Goal: Task Accomplishment & Management: Complete application form

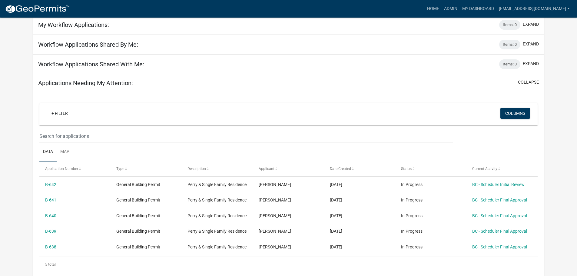
scroll to position [61, 0]
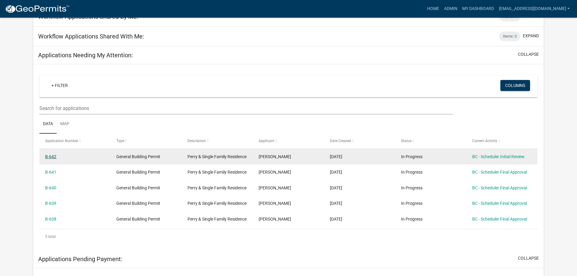
click at [54, 155] on link "B-642" at bounding box center [50, 156] width 11 height 5
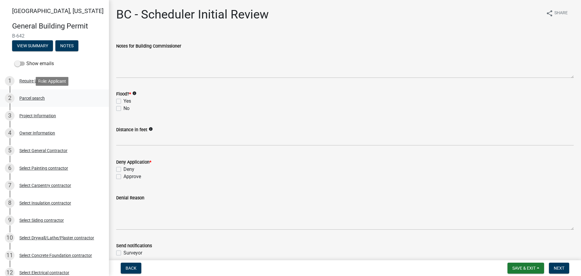
click at [42, 95] on div "2 Parcel search" at bounding box center [52, 98] width 94 height 10
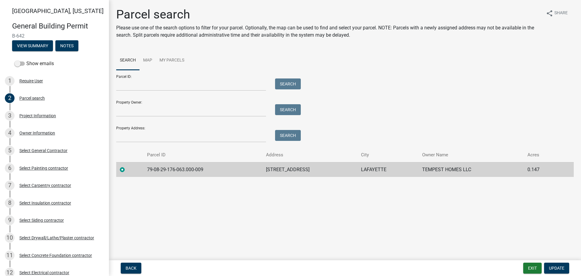
drag, startPoint x: 223, startPoint y: 171, endPoint x: 201, endPoint y: 167, distance: 22.1
click at [218, 171] on td "79-08-29-176-063.000-009" at bounding box center [202, 169] width 119 height 15
click at [192, 165] on td "79-08-29-176-063.000-009" at bounding box center [202, 169] width 119 height 15
click at [204, 169] on td "79-08-29-176-063.000-009" at bounding box center [202, 169] width 119 height 15
click at [203, 169] on td "79-08-29-176-063.000-009" at bounding box center [202, 169] width 119 height 15
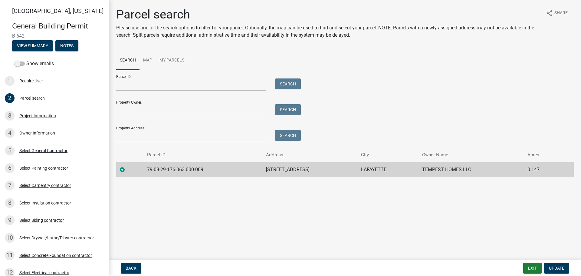
click at [203, 166] on td "79-08-29-176-063.000-009" at bounding box center [202, 169] width 119 height 15
drag, startPoint x: 203, startPoint y: 168, endPoint x: 145, endPoint y: 163, distance: 58.0
click at [145, 163] on td "79-08-29-176-063.000-009" at bounding box center [202, 169] width 119 height 15
copy td "79-08-29-176-063.000-009"
click at [35, 114] on div "Project Information" at bounding box center [37, 116] width 37 height 4
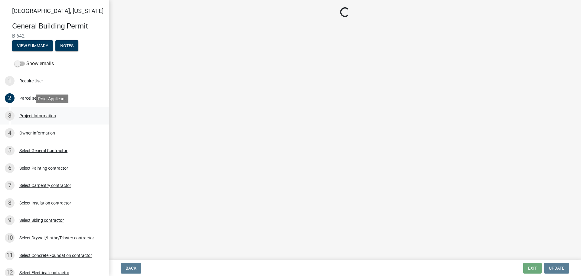
select select "39dd8e3a-6d5d-4294-aa82-b184892f1826"
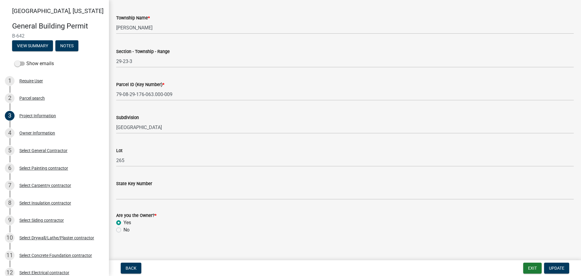
scroll to position [308, 0]
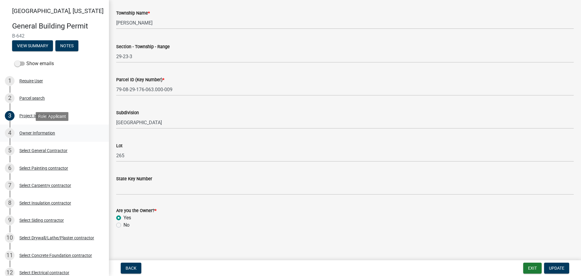
click at [23, 133] on div "Owner Information" at bounding box center [37, 133] width 36 height 4
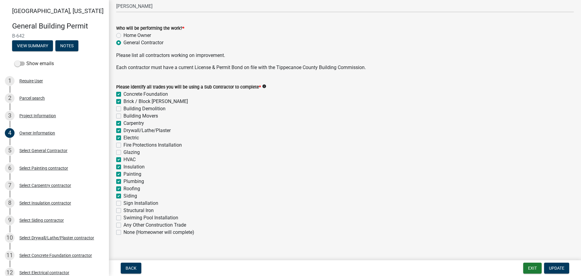
scroll to position [189, 0]
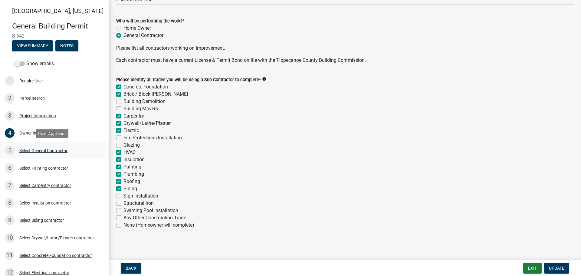
click at [39, 149] on div "Select General Contractor" at bounding box center [43, 150] width 48 height 4
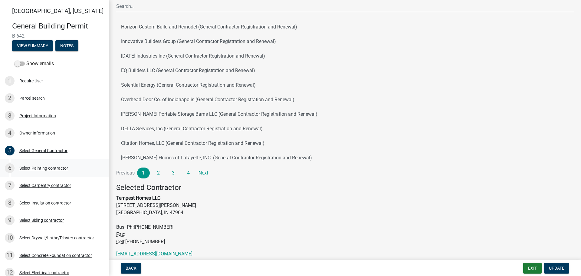
scroll to position [61, 0]
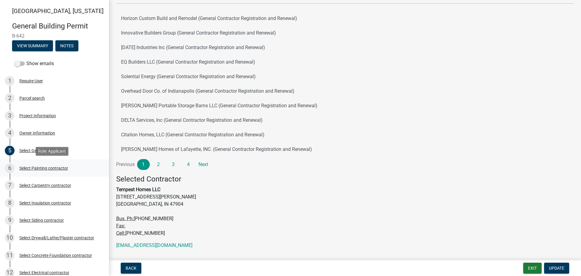
click at [32, 168] on div "Select Painting contractor" at bounding box center [43, 168] width 49 height 4
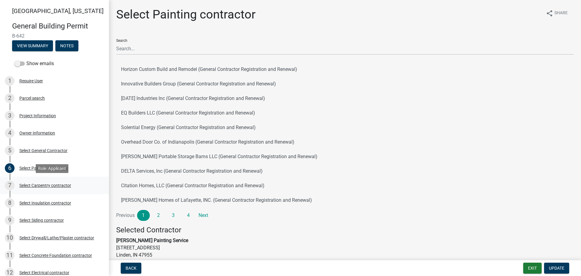
click at [28, 185] on div "Select Carpentry contractor" at bounding box center [45, 185] width 52 height 4
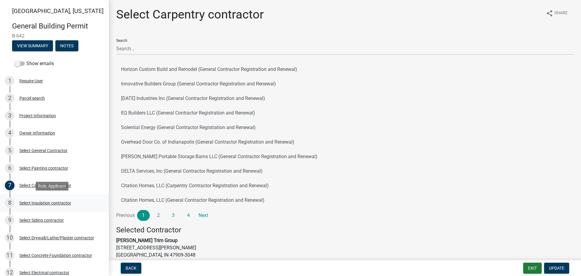
click at [30, 202] on div "Select Insulation contractor" at bounding box center [45, 203] width 52 height 4
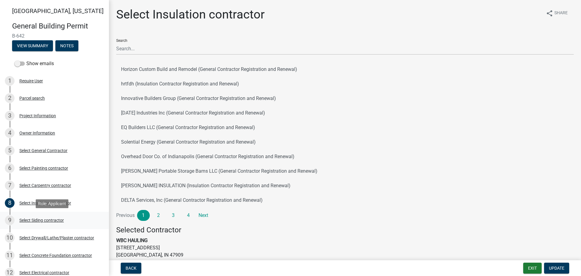
click at [32, 219] on div "Select Siding contractor" at bounding box center [41, 220] width 44 height 4
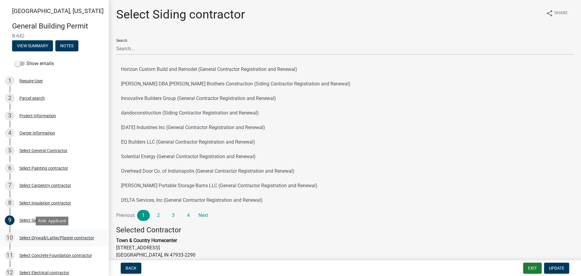
click at [34, 236] on div "Select Drywall/Lathe/Plaster contractor" at bounding box center [56, 238] width 75 height 4
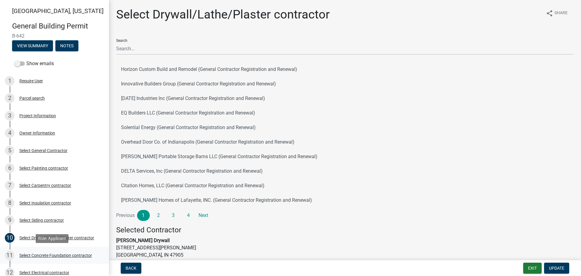
click at [35, 254] on div "Select Concrete Foundation contractor" at bounding box center [55, 255] width 73 height 4
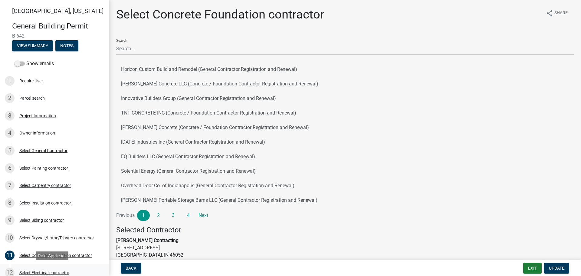
click at [36, 271] on div "Select Electrical contractor" at bounding box center [44, 272] width 50 height 4
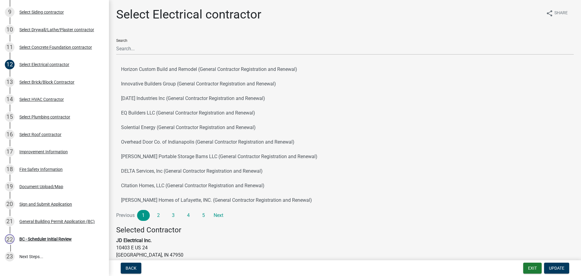
scroll to position [222, 0]
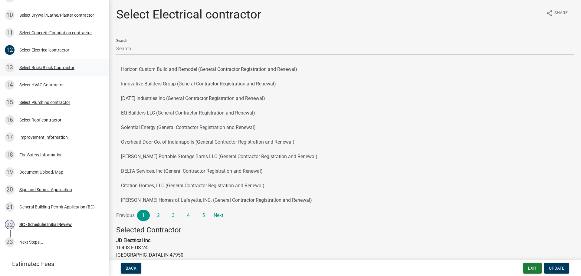
click at [33, 67] on div "Select Brick/Block Contractor" at bounding box center [46, 67] width 55 height 4
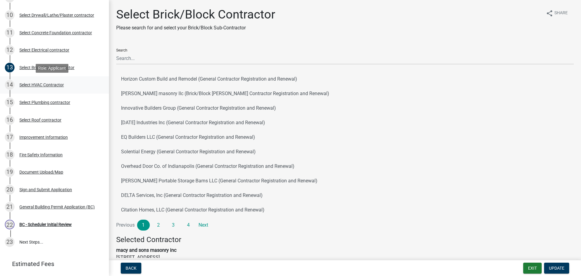
click at [32, 84] on div "Select HVAC Contractor" at bounding box center [41, 85] width 44 height 4
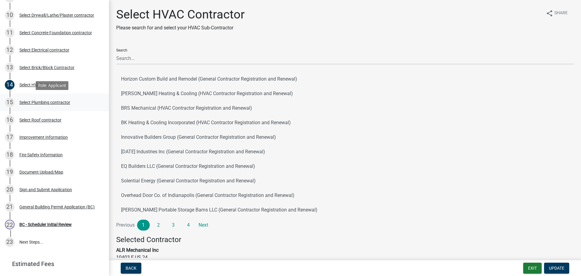
click at [35, 102] on div "Select Plumbing contractor" at bounding box center [44, 102] width 51 height 4
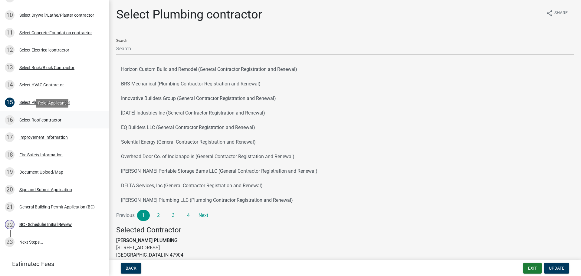
click at [35, 120] on div "Select Roof contractor" at bounding box center [40, 120] width 42 height 4
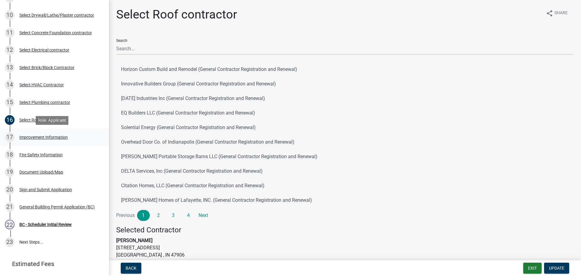
click at [31, 136] on div "Improvement Information" at bounding box center [43, 137] width 48 height 4
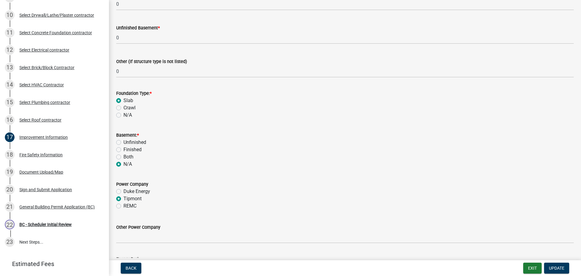
scroll to position [545, 0]
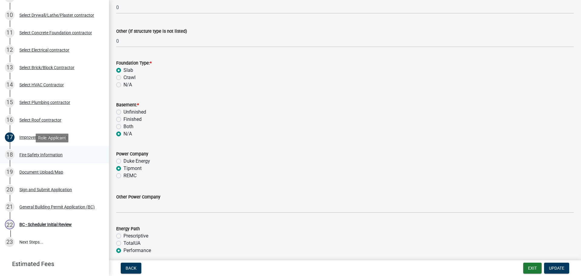
click at [25, 154] on div "Fire Safety Information" at bounding box center [40, 155] width 43 height 4
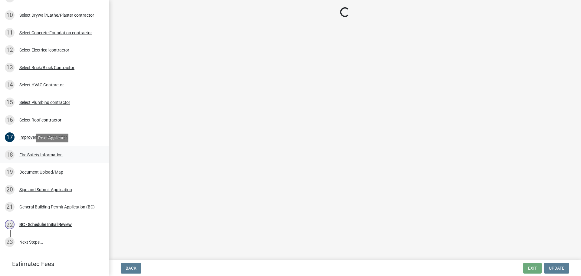
scroll to position [0, 0]
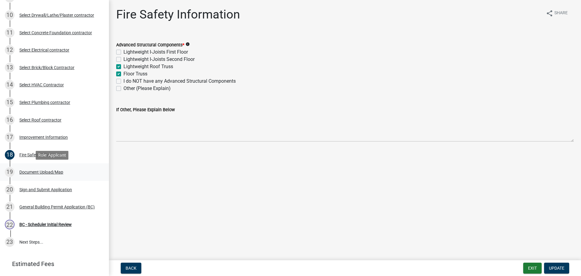
click at [31, 171] on div "Document Upload/Map" at bounding box center [41, 172] width 44 height 4
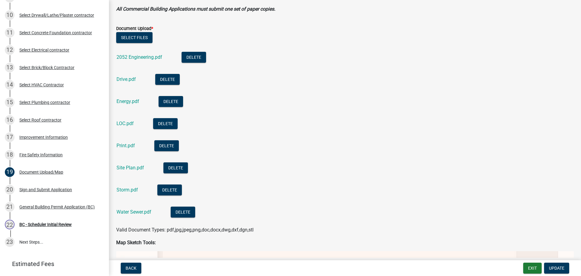
scroll to position [182, 0]
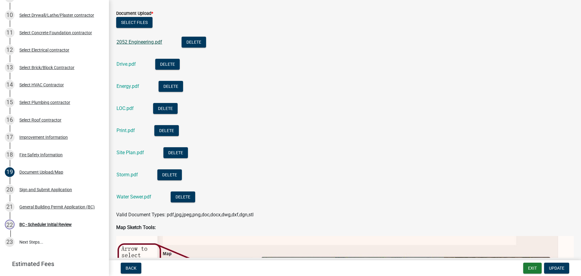
click at [136, 43] on link "2052 Engineering.pdf" at bounding box center [140, 42] width 46 height 6
click at [127, 63] on link "Drive.pdf" at bounding box center [126, 64] width 19 height 6
click at [127, 84] on link "Energy.pdf" at bounding box center [128, 86] width 23 height 6
click at [124, 152] on link "Site Plan.pdf" at bounding box center [131, 153] width 28 height 6
click at [129, 173] on link "Storm.pdf" at bounding box center [127, 175] width 21 height 6
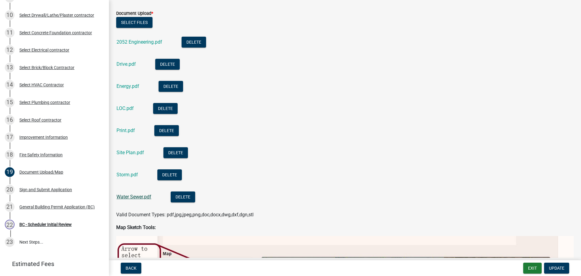
click at [129, 196] on link "Water Sewer.pdf" at bounding box center [134, 197] width 35 height 6
click at [122, 133] on div "Print.pdf" at bounding box center [131, 131] width 28 height 12
click at [124, 129] on link "Print.pdf" at bounding box center [126, 130] width 18 height 6
click at [36, 136] on div "Improvement Information" at bounding box center [43, 137] width 48 height 4
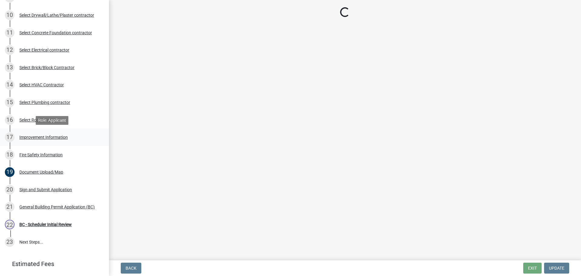
scroll to position [0, 0]
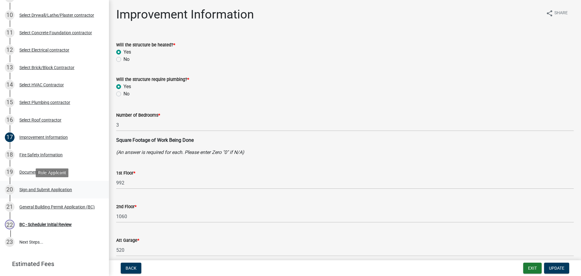
click at [31, 187] on div "Sign and Submit Application" at bounding box center [45, 189] width 53 height 4
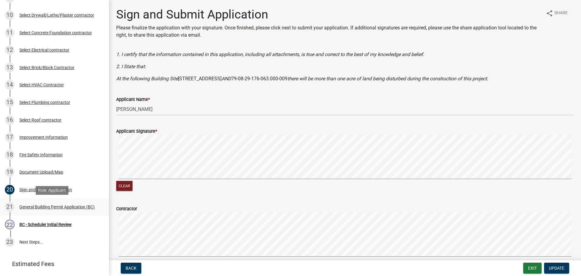
click at [34, 205] on div "General Building Permit Application (BC)" at bounding box center [56, 207] width 75 height 4
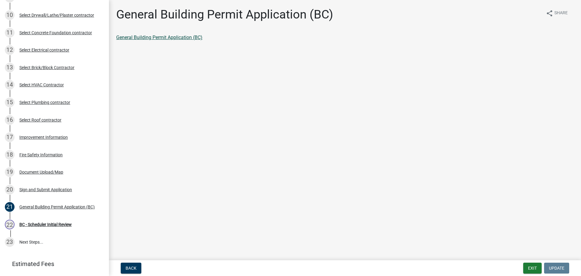
click at [160, 36] on link "General Building Permit Application (BC)" at bounding box center [159, 38] width 86 height 6
click at [35, 224] on div "BC - Scheduler Initial Review" at bounding box center [45, 224] width 52 height 4
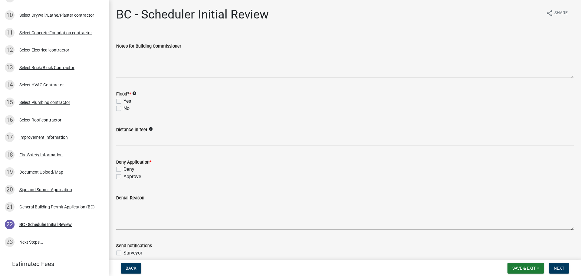
click at [124, 108] on label "No" at bounding box center [127, 108] width 6 height 7
click at [124, 108] on input "No" at bounding box center [126, 107] width 4 height 4
checkbox input "true"
checkbox input "false"
checkbox input "true"
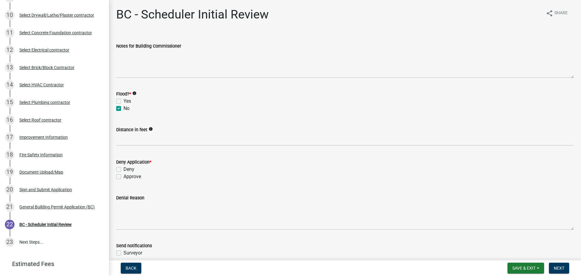
click at [124, 176] on label "Approve" at bounding box center [133, 176] width 18 height 7
click at [124, 176] on input "Approve" at bounding box center [126, 175] width 4 height 4
checkbox input "true"
checkbox input "false"
checkbox input "true"
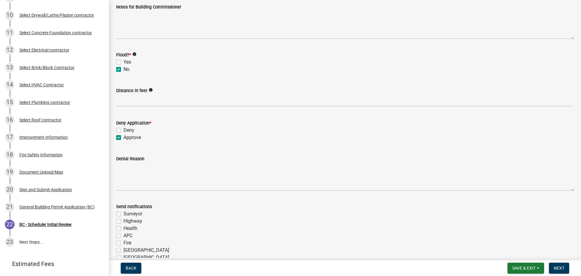
scroll to position [111, 0]
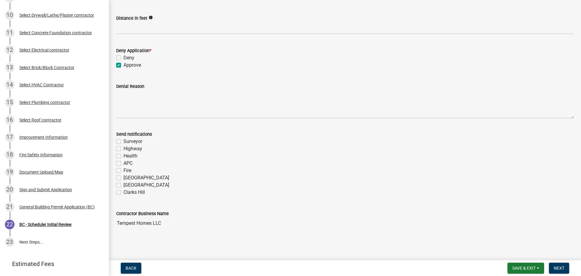
click at [124, 171] on label "Fire" at bounding box center [128, 170] width 8 height 7
click at [124, 171] on input "Fire" at bounding box center [126, 169] width 4 height 4
checkbox input "true"
checkbox input "false"
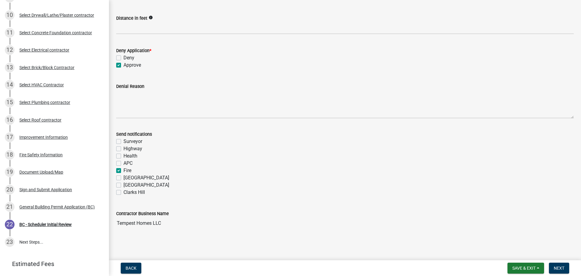
checkbox input "false"
checkbox input "true"
checkbox input "false"
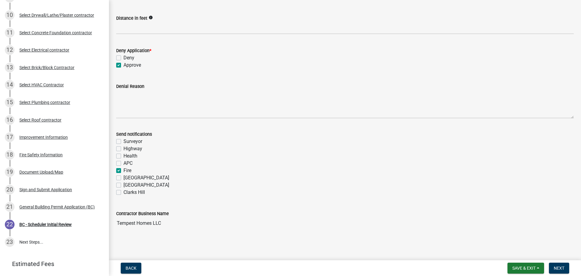
checkbox input "false"
click at [567, 263] on button "Next" at bounding box center [559, 267] width 20 height 11
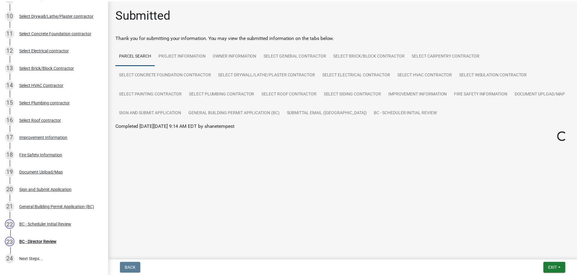
scroll to position [240, 0]
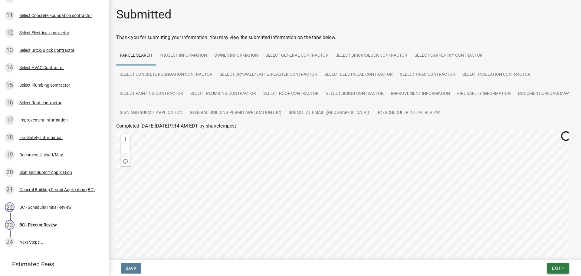
click at [563, 268] on button "Exit" at bounding box center [558, 267] width 22 height 11
click at [545, 255] on button "Save & Exit" at bounding box center [545, 252] width 48 height 15
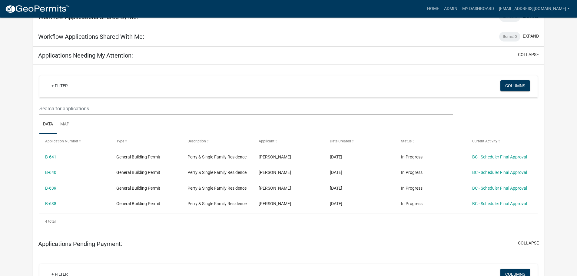
scroll to position [61, 0]
